Goal: Information Seeking & Learning: Learn about a topic

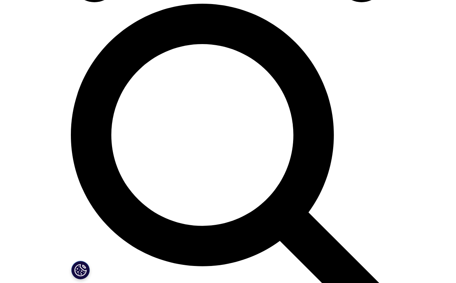
scroll to position [319, 0]
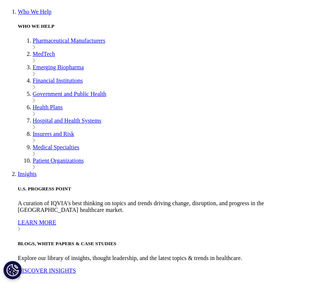
scroll to position [218, 0]
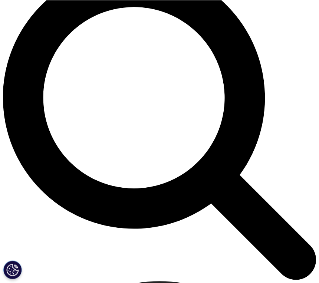
scroll to position [364, 0]
